Goal: Task Accomplishment & Management: Manage account settings

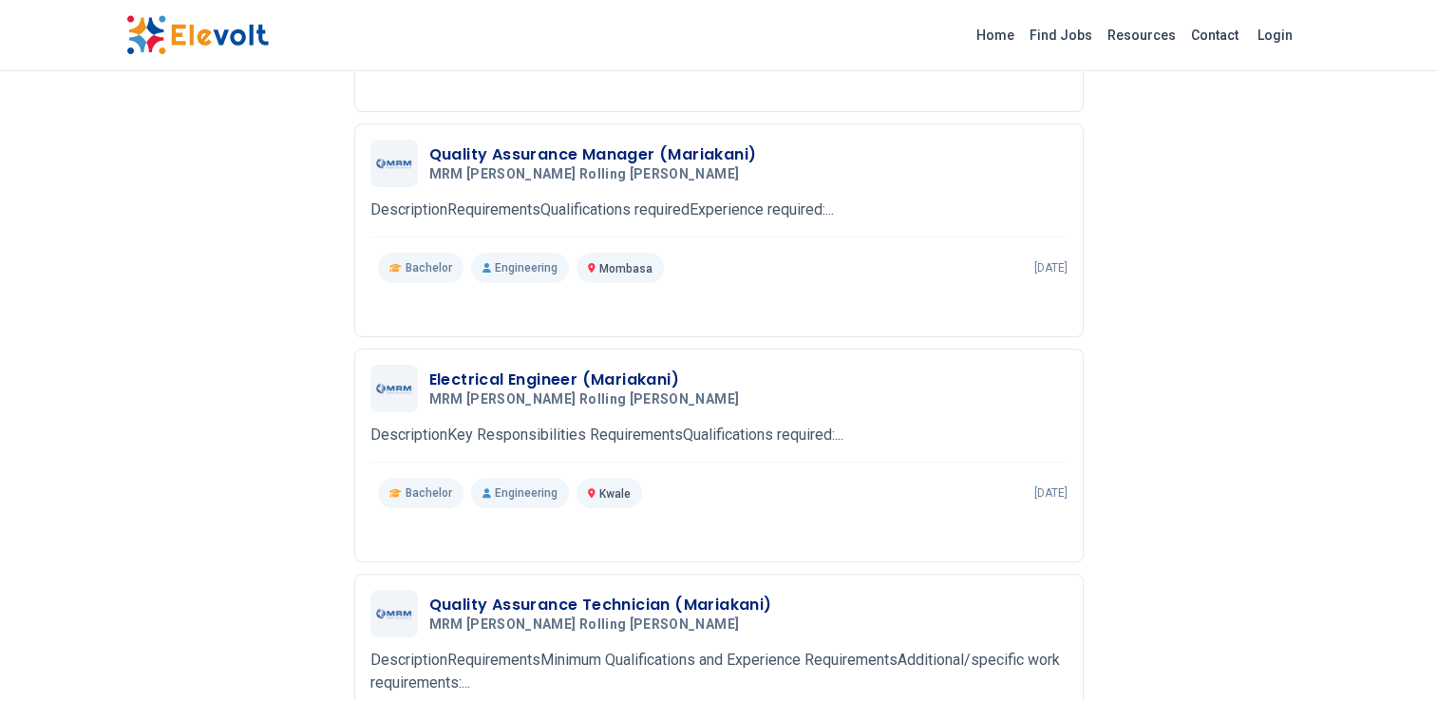
scroll to position [475, 0]
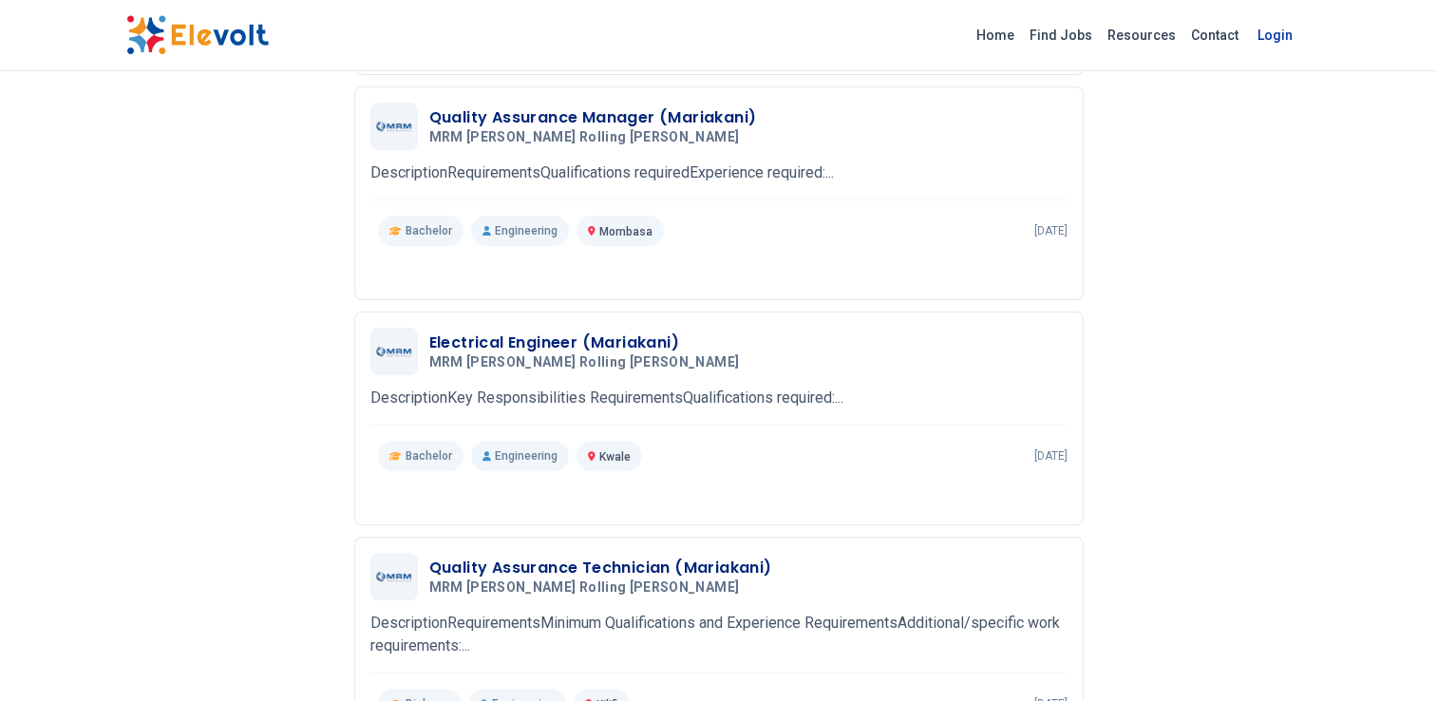
click at [1280, 36] on link "Login" at bounding box center [1275, 35] width 58 height 38
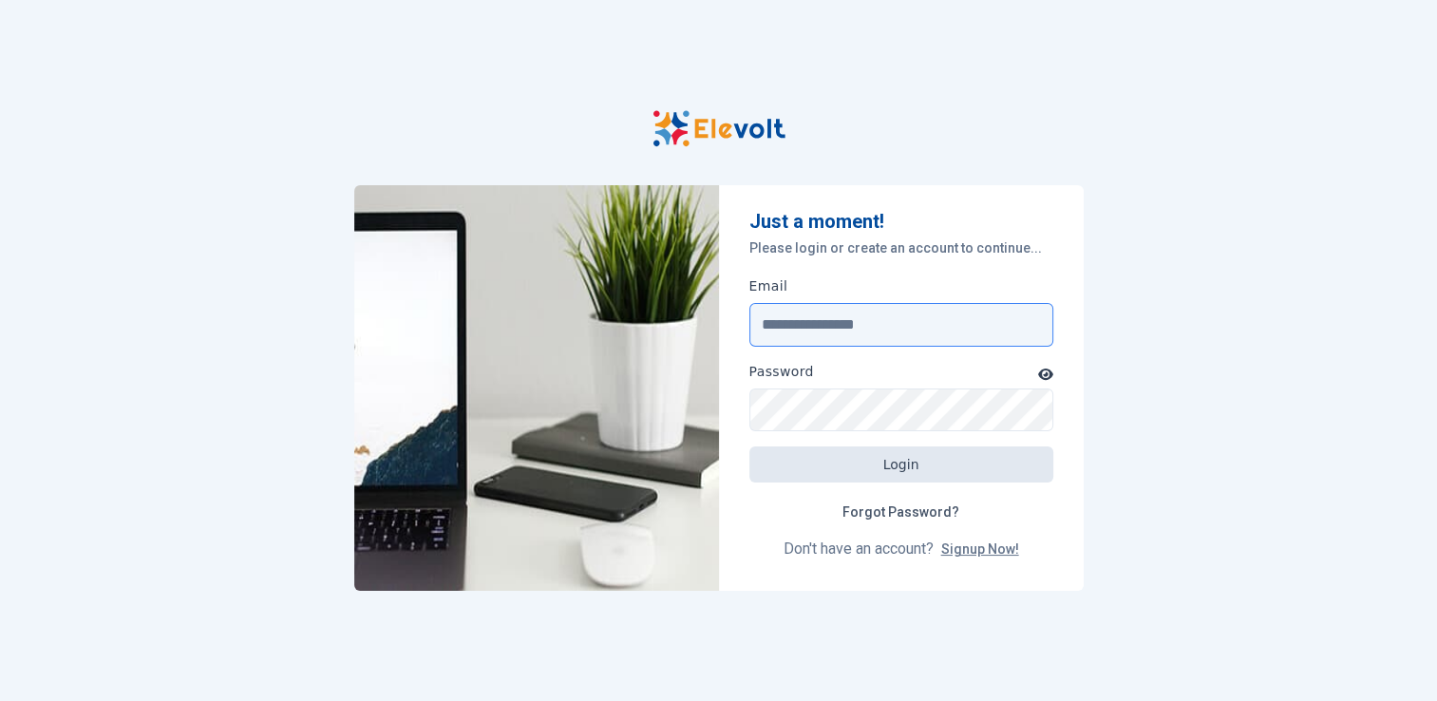
click at [833, 325] on input "Email" at bounding box center [901, 325] width 304 height 44
type input "**********"
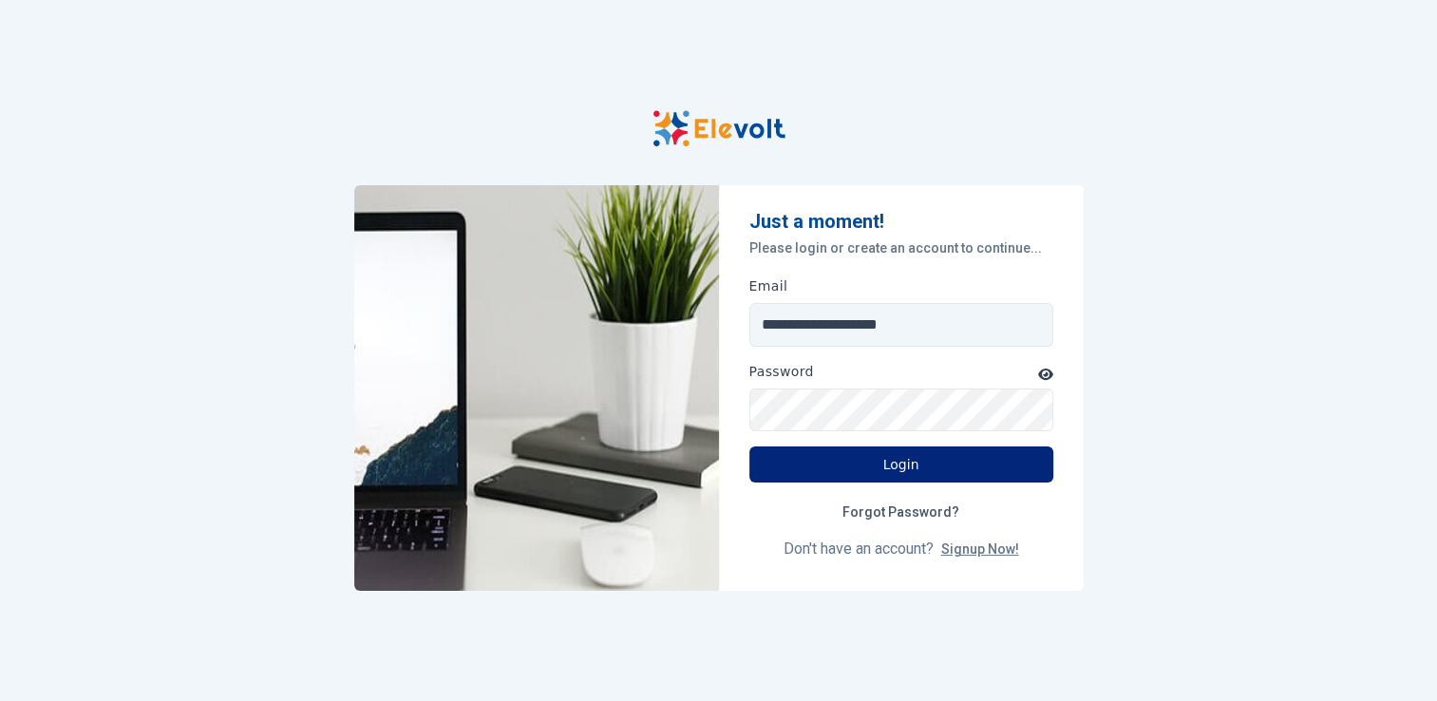
click at [905, 462] on button "Login" at bounding box center [901, 464] width 304 height 36
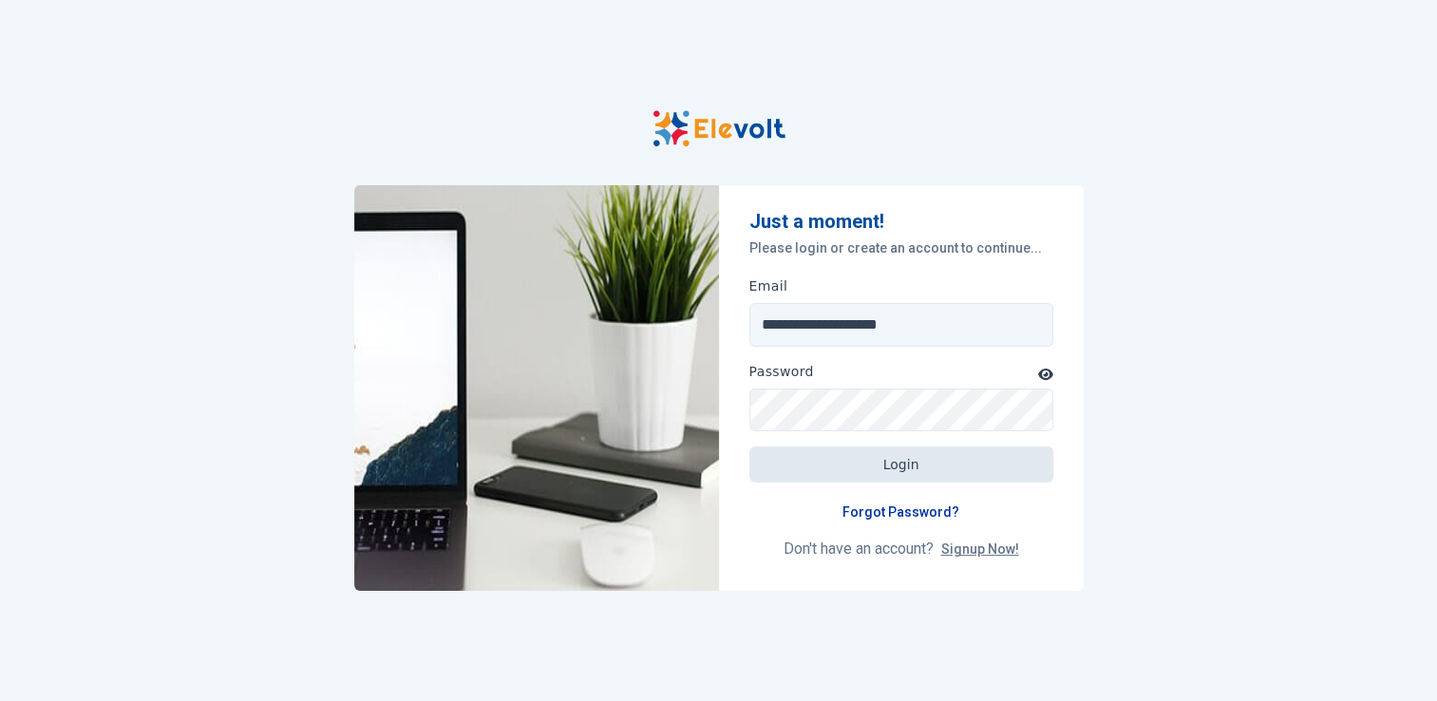
click at [885, 515] on link "Forgot Password?" at bounding box center [900, 512] width 147 height 36
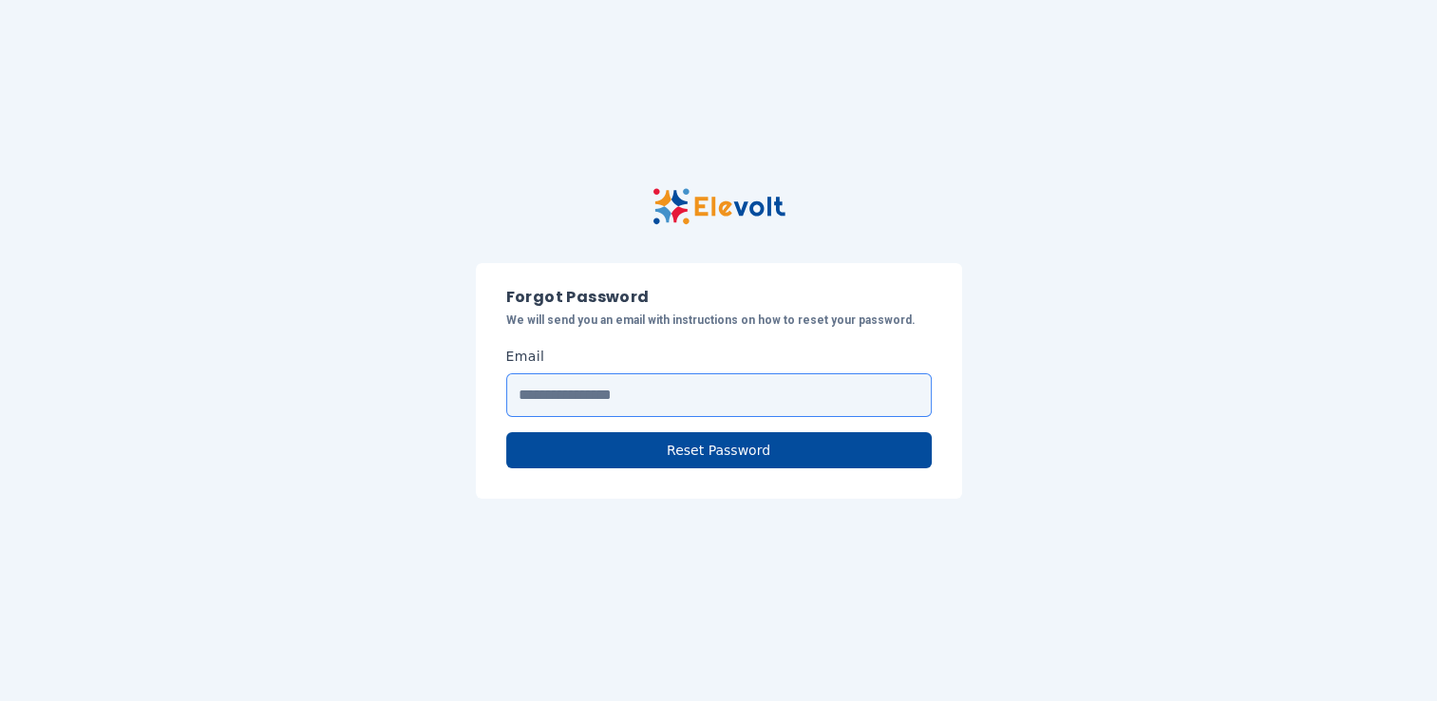
click at [637, 398] on input "Email" at bounding box center [719, 395] width 426 height 44
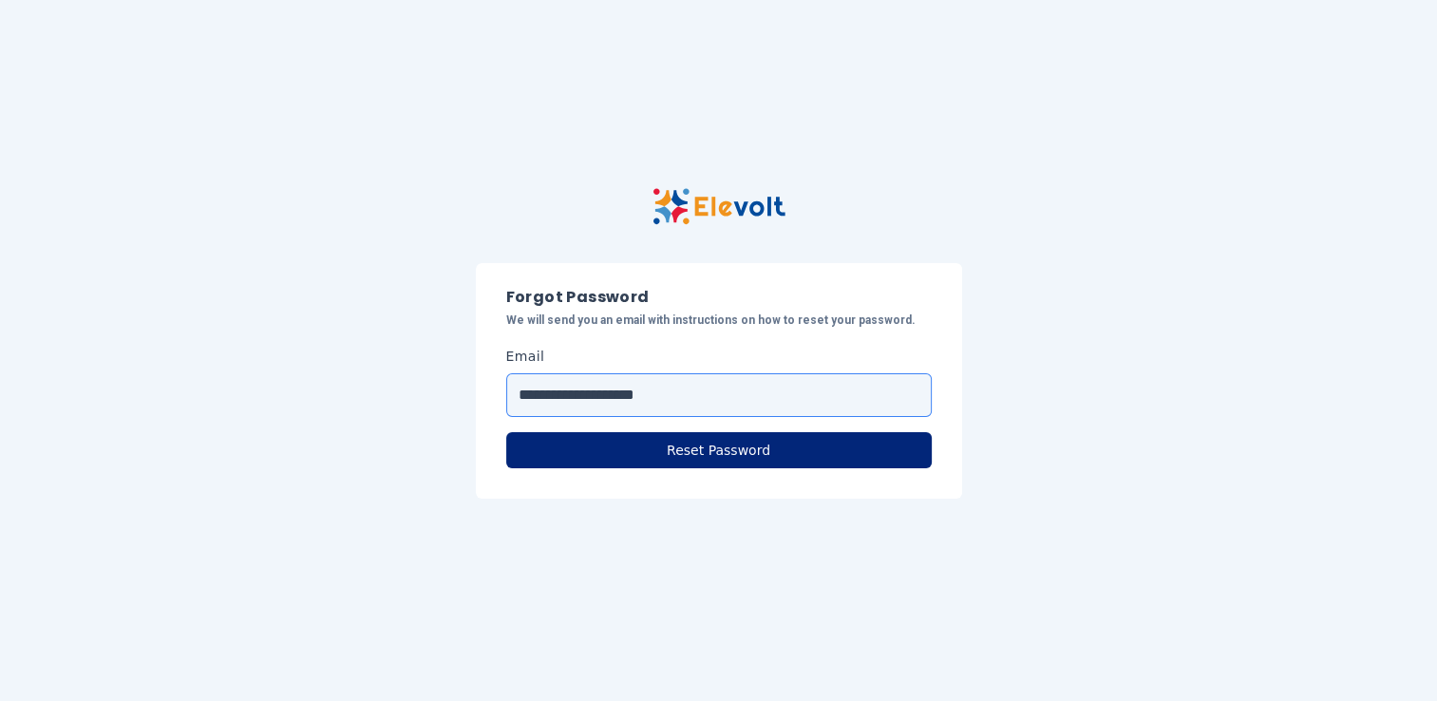
type input "**********"
click at [713, 452] on button "Reset Password" at bounding box center [719, 450] width 426 height 36
click at [711, 448] on button "Reset Password" at bounding box center [719, 450] width 426 height 36
click at [699, 452] on button "Reset Password" at bounding box center [719, 450] width 426 height 36
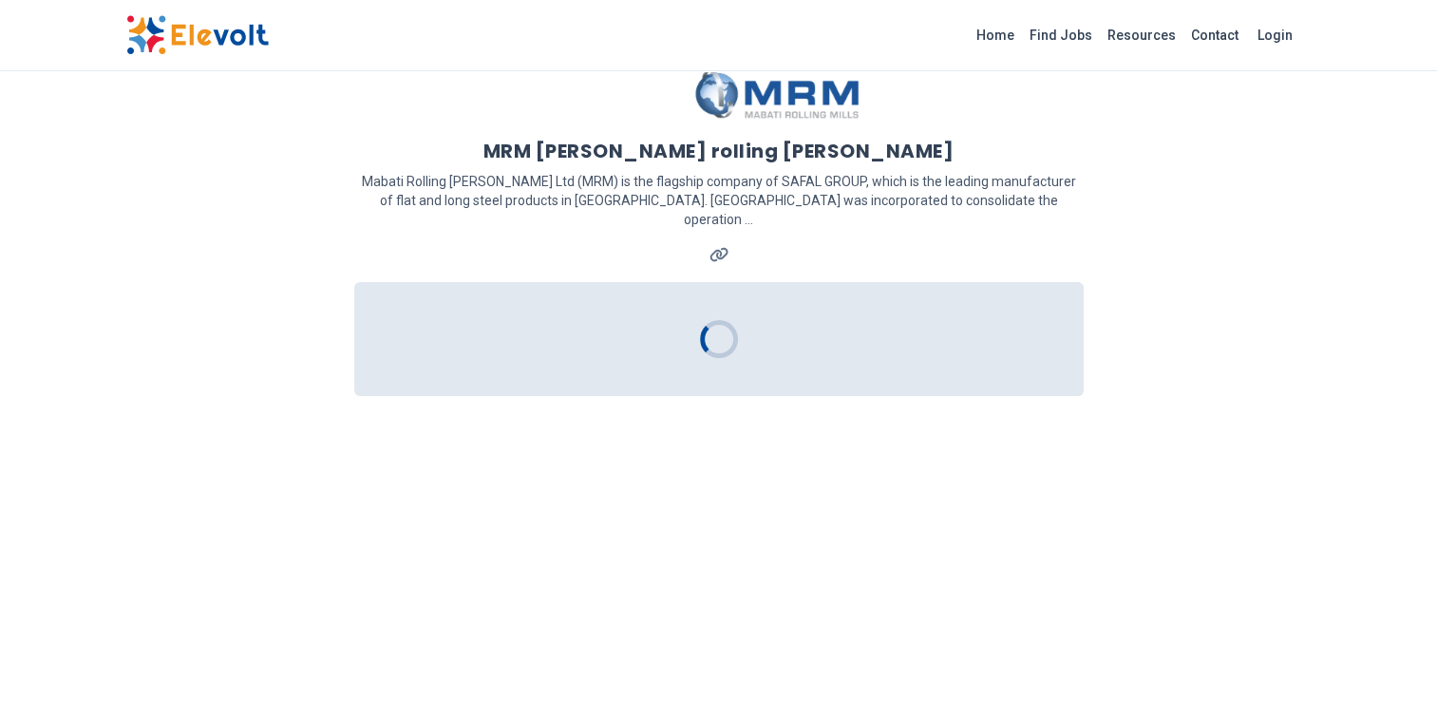
scroll to position [54, 0]
